Goal: Task Accomplishment & Management: Manage account settings

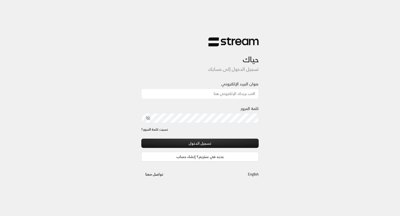
type input "[EMAIL_ADDRESS][DOMAIN_NAME]"
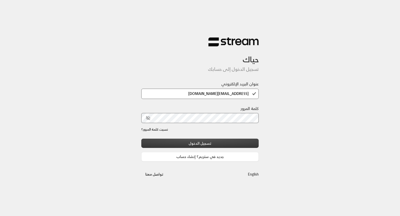
click at [255, 146] on button "تسجيل الدخول" at bounding box center [200, 143] width 118 height 9
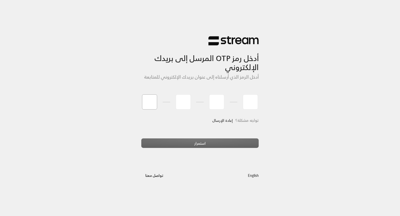
type input "5"
type input "2"
type input "4"
type input "6"
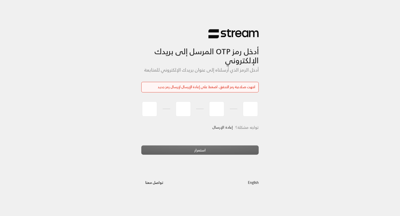
click at [225, 128] on link "إعادة الإرسال" at bounding box center [223, 128] width 21 height 10
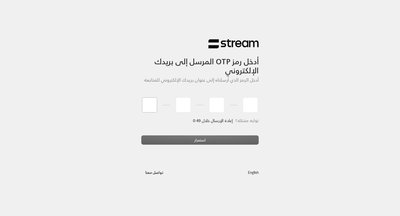
type input "4"
type input "9"
type input "0"
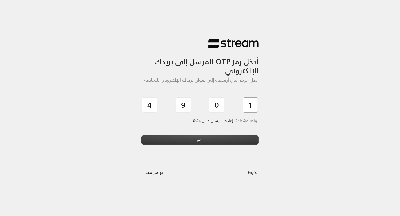
type input "1"
click at [226, 138] on button "استمرار" at bounding box center [200, 140] width 118 height 9
